Goal: Task Accomplishment & Management: Use online tool/utility

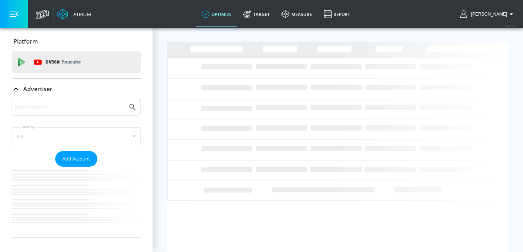
click at [73, 98] on div "Advertiser" at bounding box center [76, 89] width 129 height 20
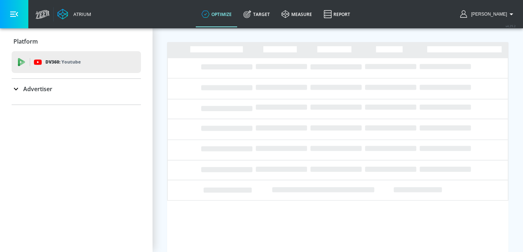
click at [66, 89] on div "Advertiser" at bounding box center [76, 89] width 129 height 9
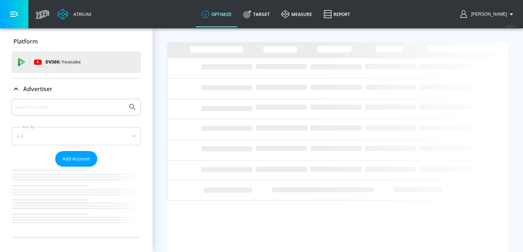
click at [66, 105] on input "Search by name" at bounding box center [70, 106] width 110 height 9
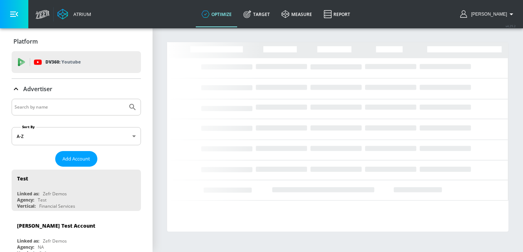
click at [60, 107] on input "Search by name" at bounding box center [70, 106] width 110 height 9
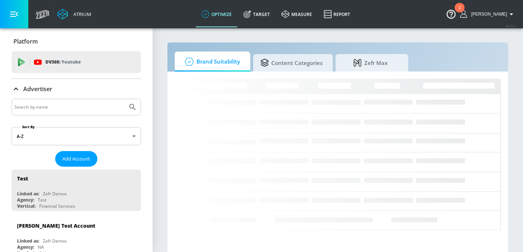
type input "t"
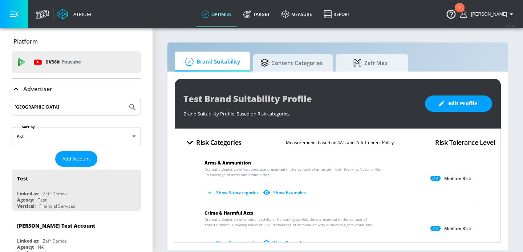
type input "[GEOGRAPHIC_DATA]"
click at [125, 99] on button "Submit Search" at bounding box center [133, 107] width 16 height 16
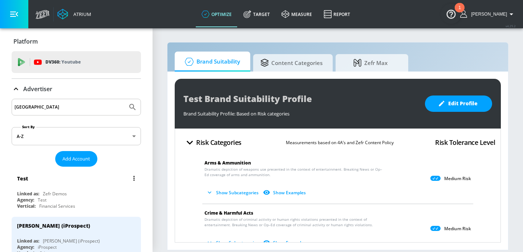
scroll to position [66, 0]
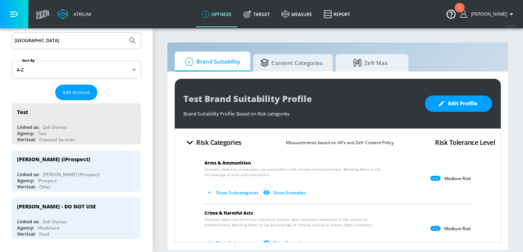
drag, startPoint x: 85, startPoint y: 181, endPoint x: 152, endPoint y: 128, distance: 86.1
click at [85, 181] on div "Agency: iProspect" at bounding box center [78, 181] width 122 height 6
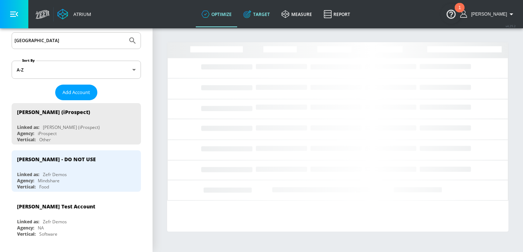
click at [276, 18] on link "Target" at bounding box center [256, 14] width 38 height 26
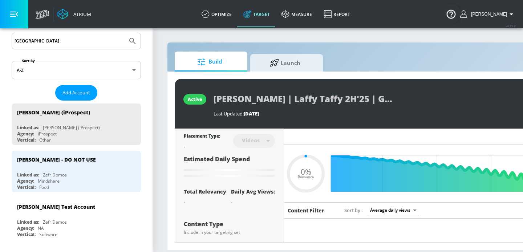
type input "0.05"
click at [277, 65] on span "Launch" at bounding box center [284, 61] width 55 height 17
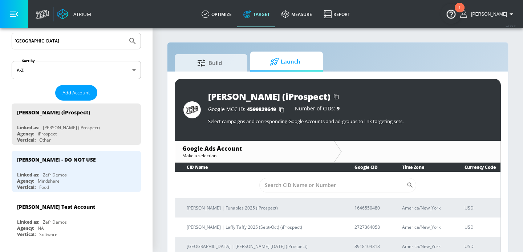
click at [314, 174] on td "​" at bounding box center [337, 185] width 325 height 27
click at [314, 181] on input "Sort By" at bounding box center [332, 185] width 147 height 15
paste input "2727364058"
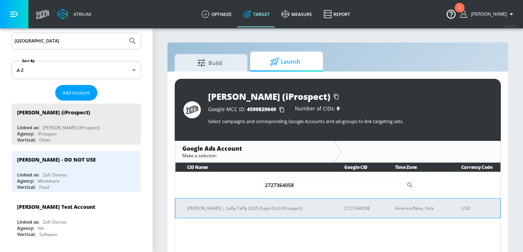
type input "2727364058"
click at [251, 212] on p "[PERSON_NAME] | Laffy Taffy 2025 (Sept-Oct) (iProspect)" at bounding box center [257, 208] width 140 height 8
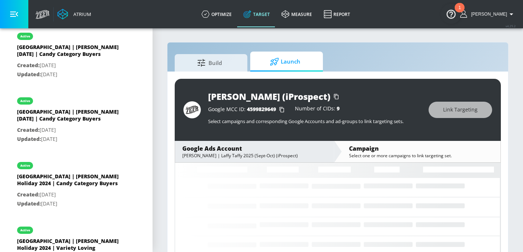
scroll to position [4907, 0]
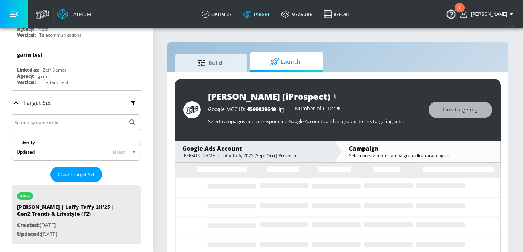
drag, startPoint x: 80, startPoint y: 148, endPoint x: 4, endPoint y: 138, distance: 76.9
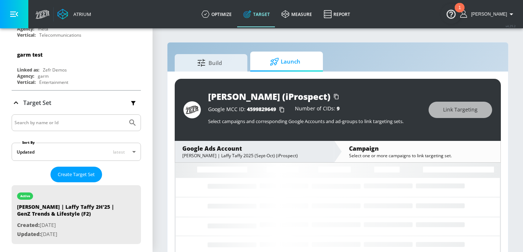
drag, startPoint x: 13, startPoint y: 141, endPoint x: 158, endPoint y: 173, distance: 148.9
click at [158, 173] on div "Atrium optimize Target measure Report optimize Target measure Report v 4.25.2 […" at bounding box center [261, 131] width 523 height 263
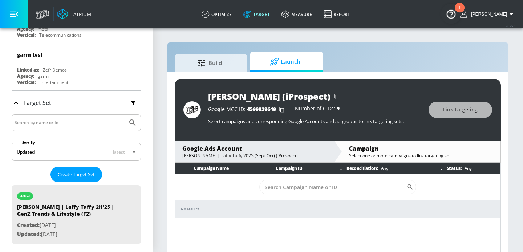
drag, startPoint x: 77, startPoint y: 148, endPoint x: 5, endPoint y: 152, distance: 71.3
